Goal: Task Accomplishment & Management: Manage account settings

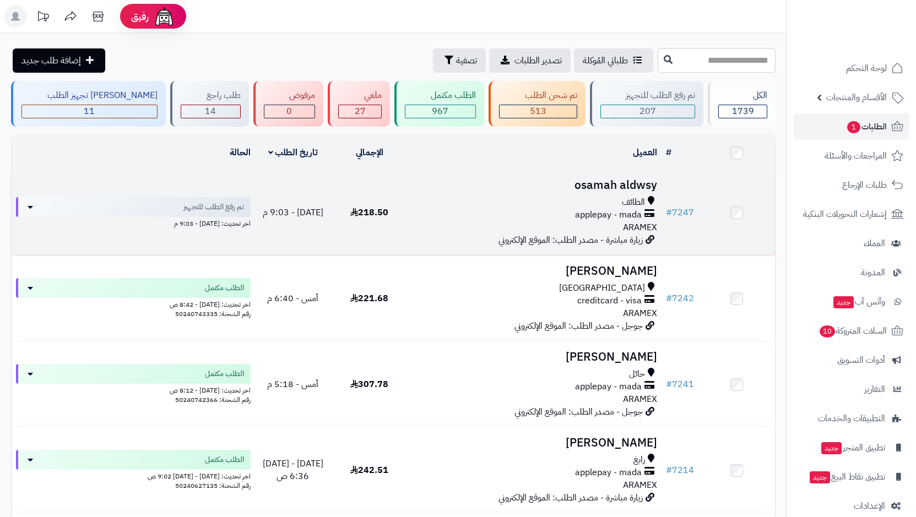
click at [526, 201] on div "الطائف" at bounding box center [535, 202] width 246 height 13
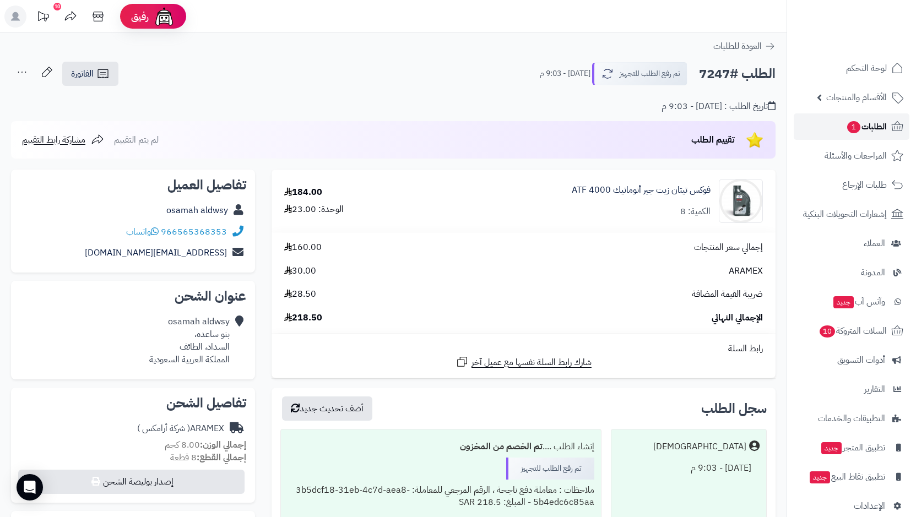
click at [865, 131] on span "الطلبات 1" at bounding box center [866, 126] width 41 height 15
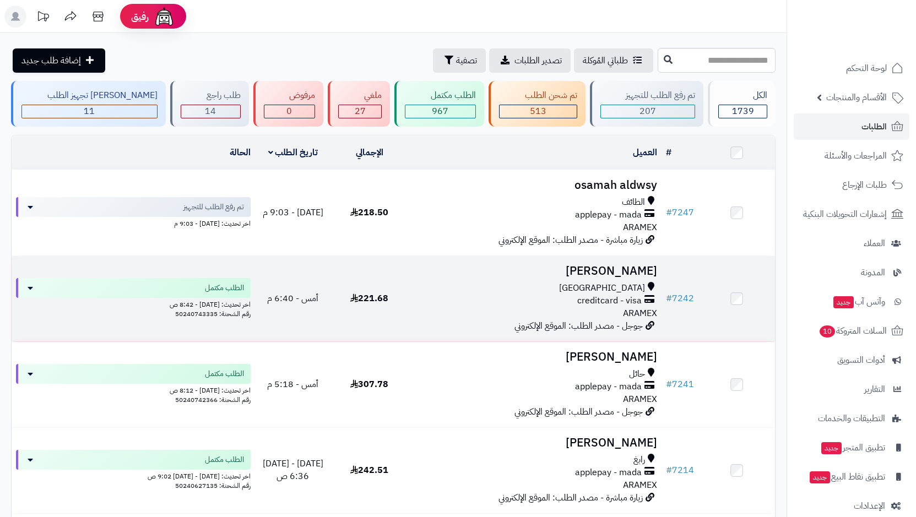
click at [597, 286] on div "مكة المكرمة" at bounding box center [535, 288] width 246 height 13
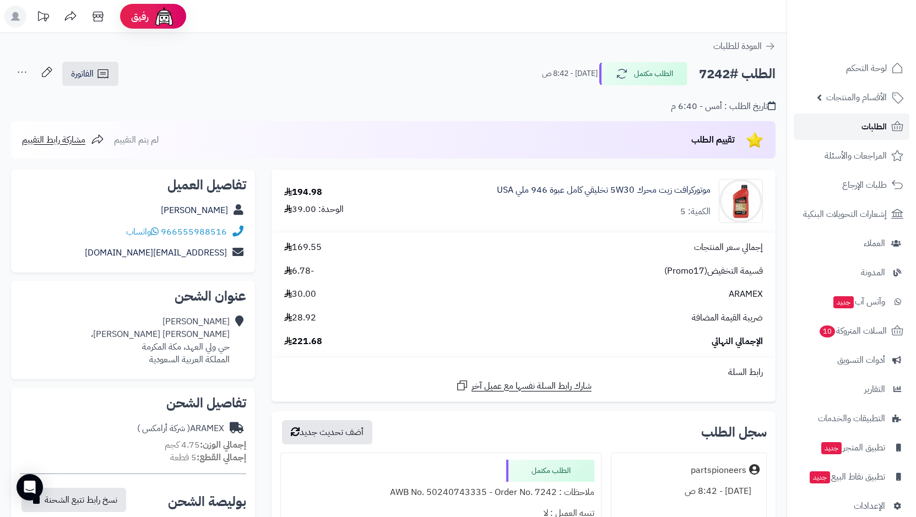
click at [845, 128] on link "الطلبات" at bounding box center [852, 126] width 116 height 26
